Goal: Task Accomplishment & Management: Manage account settings

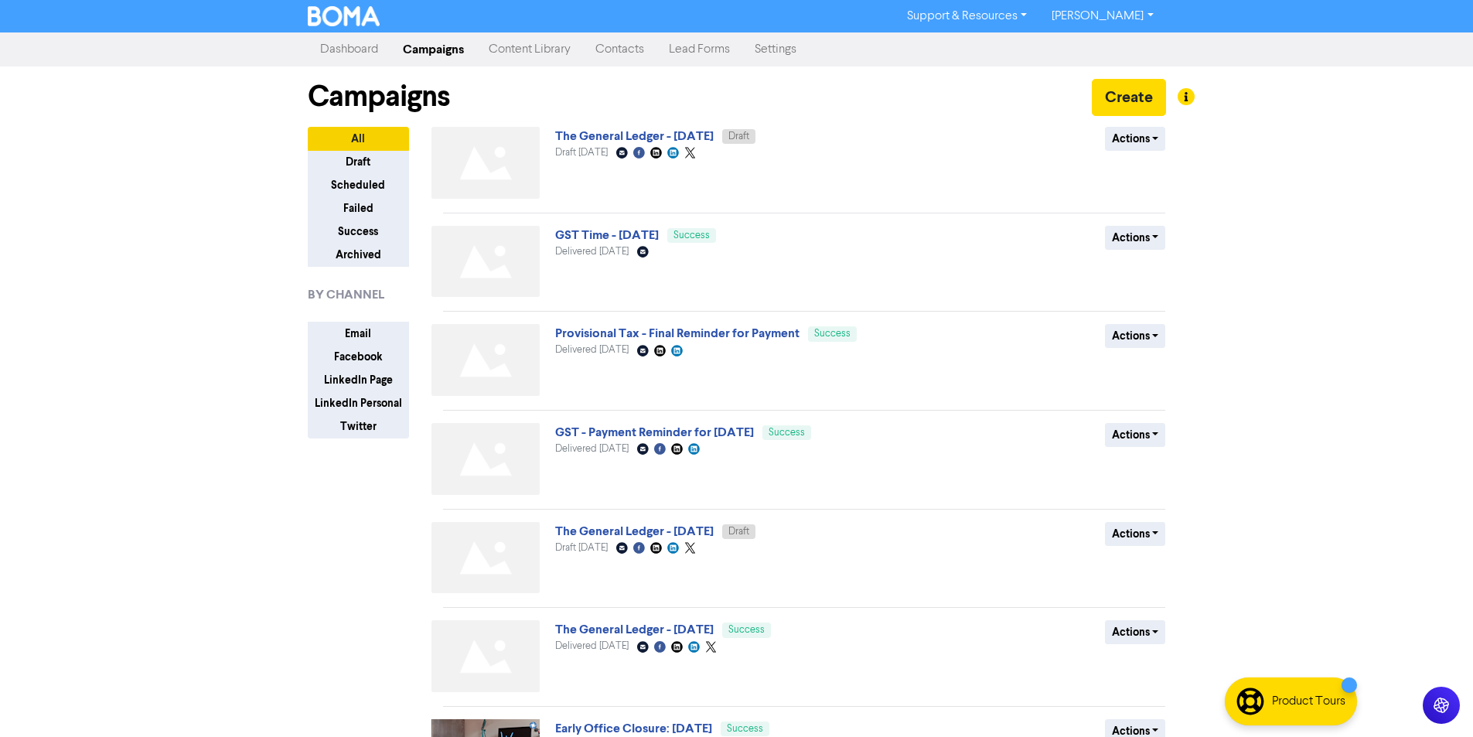
click at [1127, 17] on link "[PERSON_NAME]" at bounding box center [1102, 16] width 126 height 25
drag, startPoint x: 1126, startPoint y: 29, endPoint x: 1010, endPoint y: 2, distance: 118.9
click at [1126, 39] on button "Log Out" at bounding box center [1101, 46] width 122 height 19
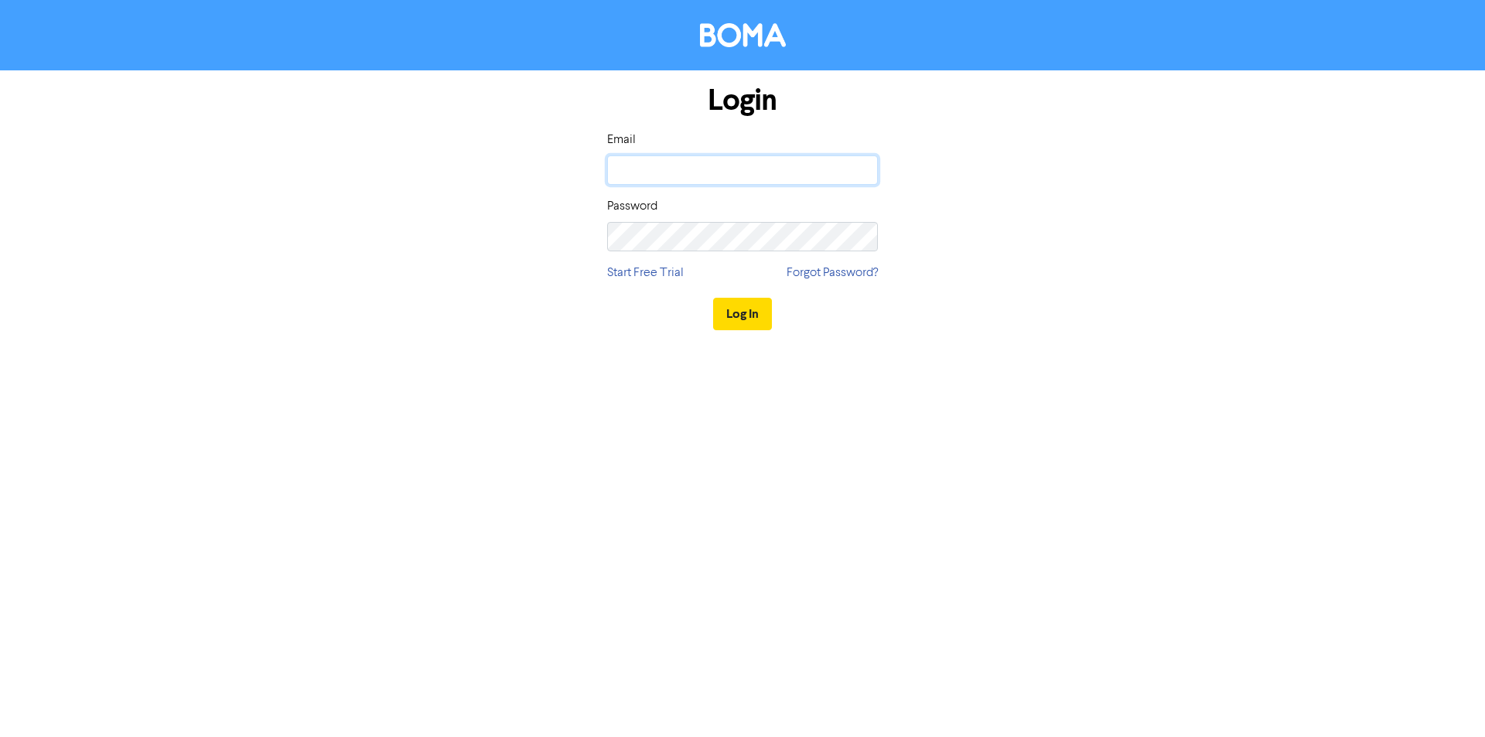
drag, startPoint x: 759, startPoint y: 169, endPoint x: 750, endPoint y: 169, distance: 9.3
click at [759, 169] on input "email" at bounding box center [742, 169] width 271 height 29
paste input "[EMAIL_ADDRESS][DOMAIN_NAME]"
type input "[EMAIL_ADDRESS][DOMAIN_NAME]"
click at [738, 312] on button "Log In" at bounding box center [742, 314] width 59 height 32
